Goal: Information Seeking & Learning: Learn about a topic

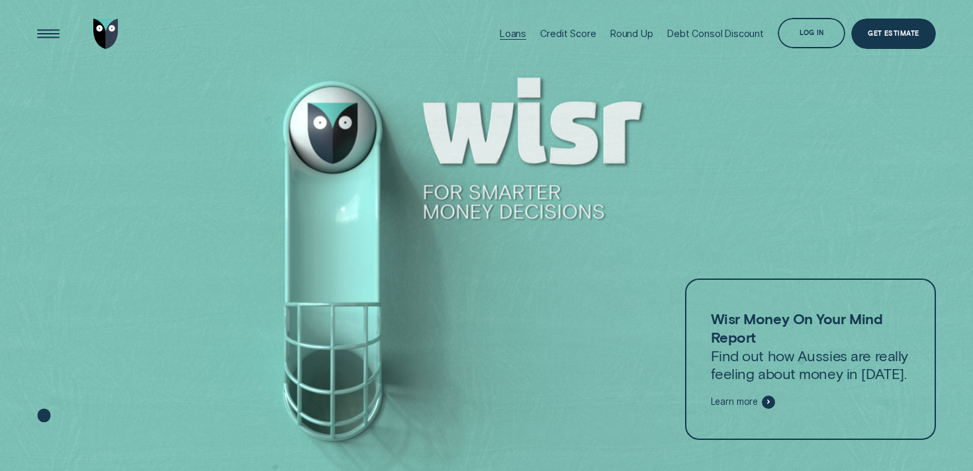
click at [511, 34] on div "Loans" at bounding box center [513, 33] width 26 height 11
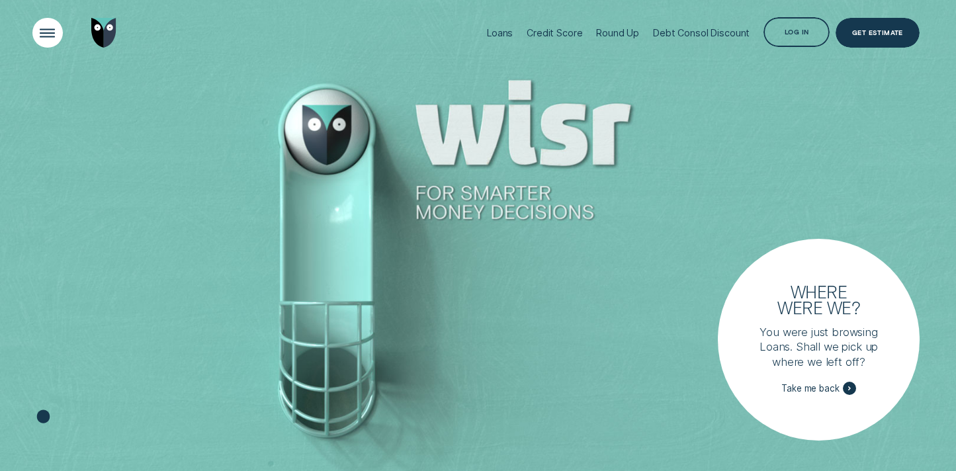
click at [44, 28] on div "Open Menu" at bounding box center [47, 33] width 42 height 42
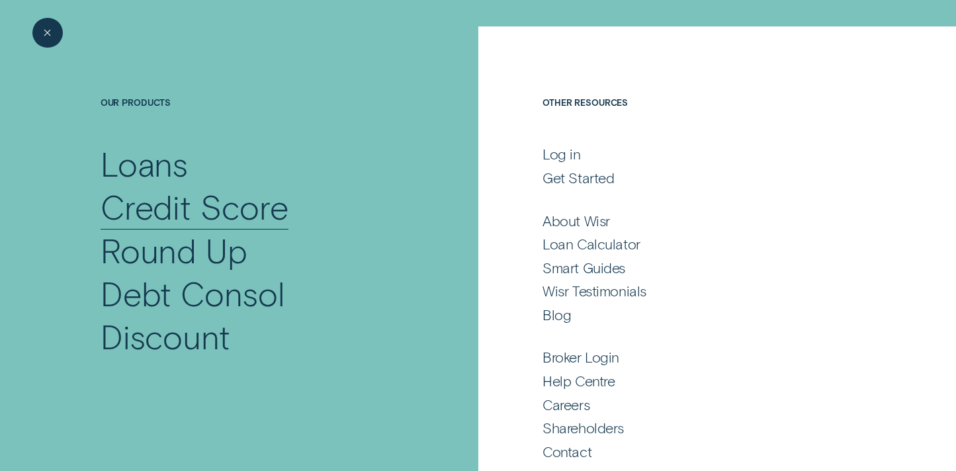
scroll to position [48, 0]
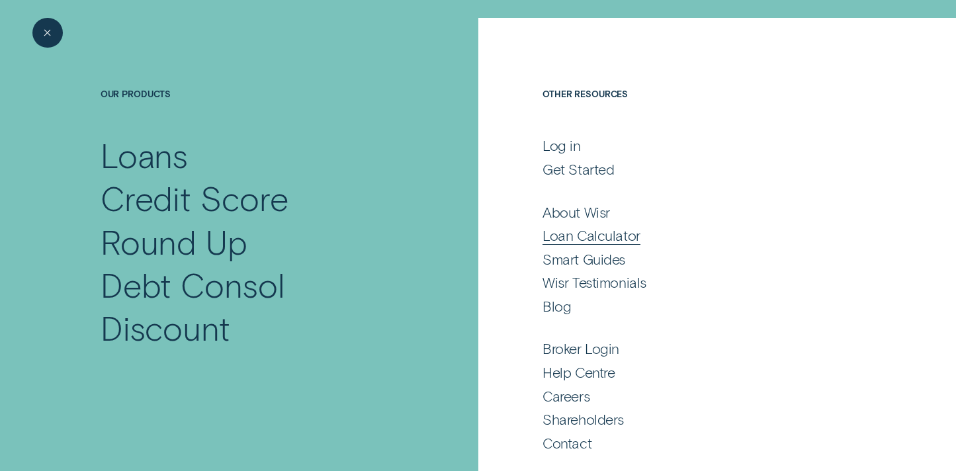
click at [576, 241] on div "Loan Calculator" at bounding box center [591, 235] width 97 height 18
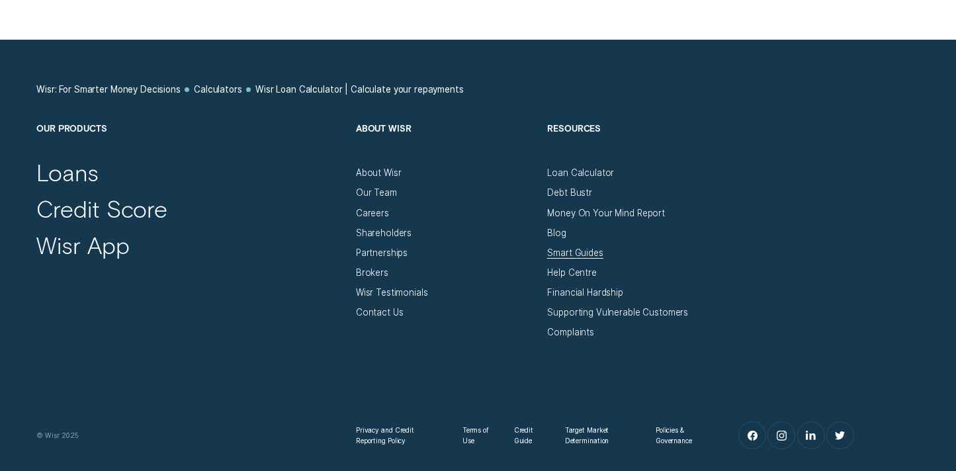
scroll to position [1336, 0]
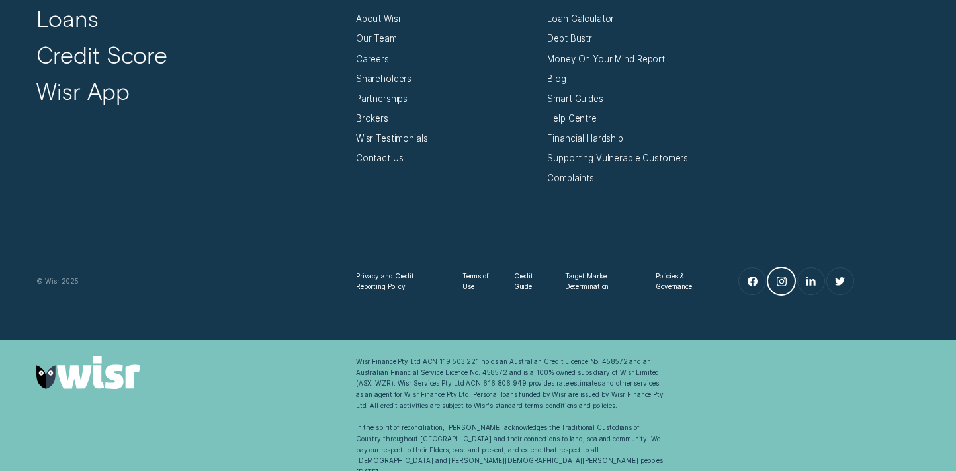
click at [773, 287] on link "Instagram" at bounding box center [781, 281] width 26 height 26
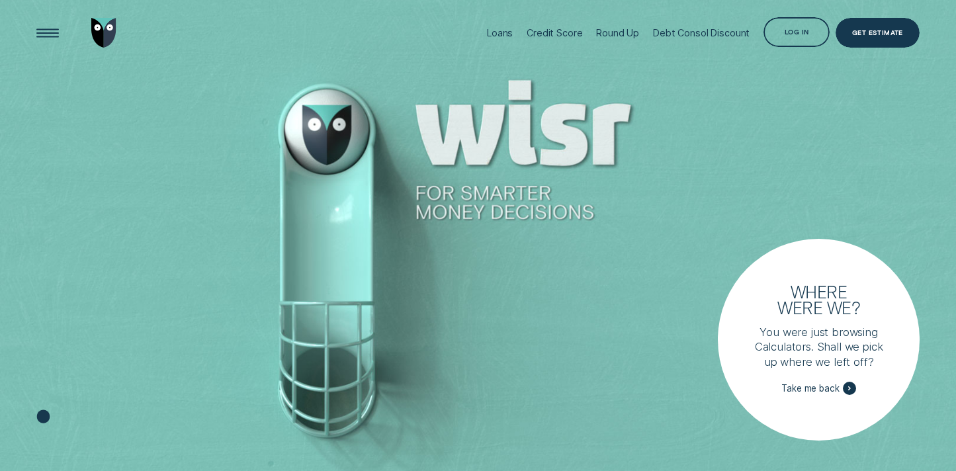
click at [470, 239] on div at bounding box center [478, 236] width 956 height 472
